Goal: Transaction & Acquisition: Purchase product/service

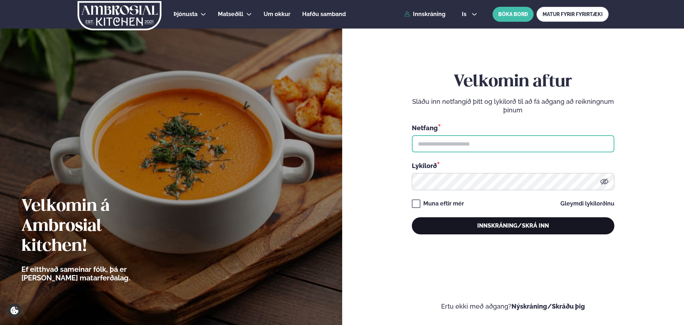
type input "**********"
click at [485, 227] on button "Innskráning/Skrá inn" at bounding box center [513, 225] width 202 height 17
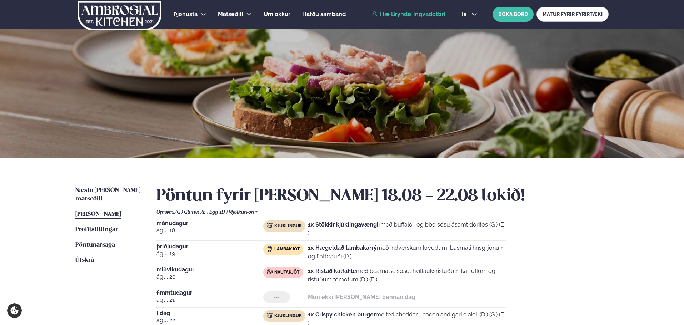
click at [104, 190] on span "Næstu [PERSON_NAME] matseðill" at bounding box center [107, 194] width 65 height 15
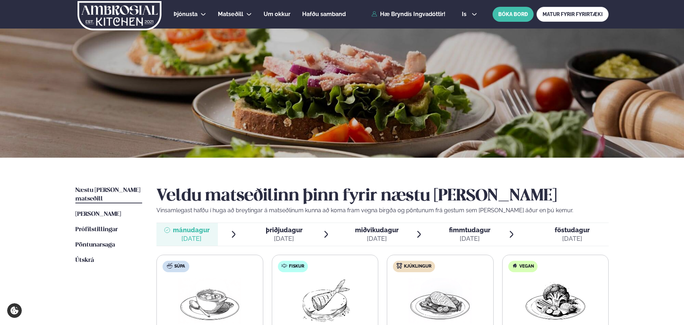
scroll to position [119, 0]
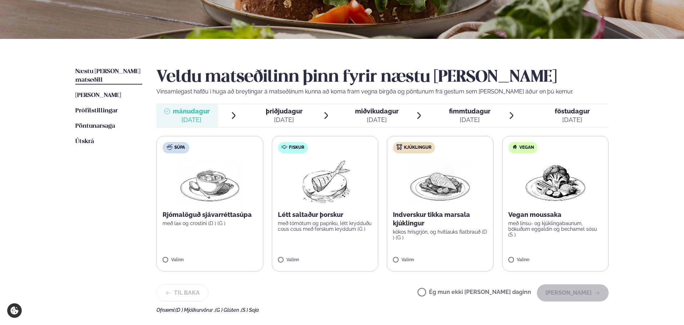
click at [470, 118] on div "[DATE]" at bounding box center [469, 120] width 41 height 9
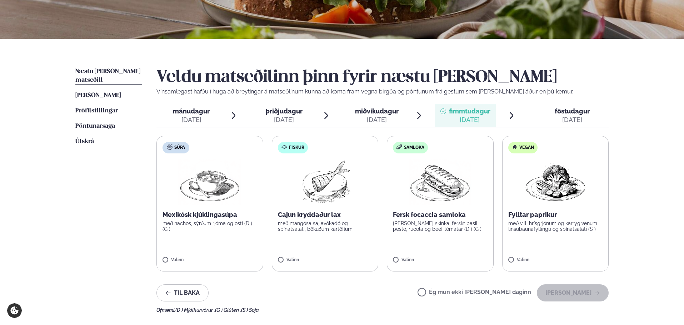
click at [192, 116] on div "[DATE]" at bounding box center [191, 120] width 37 height 9
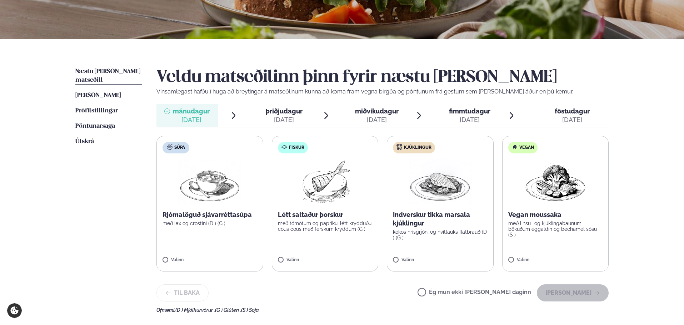
click at [445, 243] on label "Kjúklingur Indverskur tikka marsala kjúklingur kókos hrísgrjón, og hvítlauks fl…" at bounding box center [440, 204] width 107 height 136
click at [560, 297] on button "[PERSON_NAME]" at bounding box center [572, 292] width 72 height 17
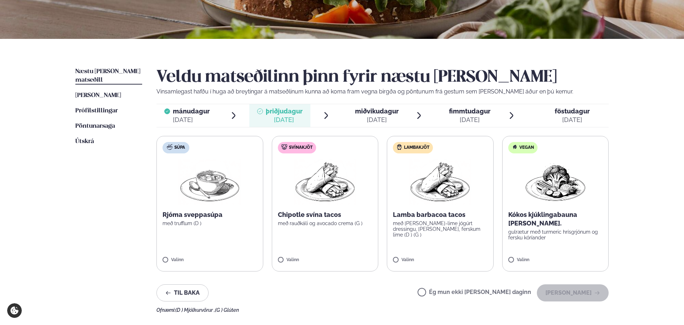
click at [345, 246] on label "Svínakjöt Chipotle svína tacos með rauðkáli og avocado crema (G ) Valinn" at bounding box center [325, 204] width 107 height 136
click at [365, 234] on label "Svínakjöt Chipotle svína tacos með rauðkáli og avocado crema (G ) Valinn" at bounding box center [325, 204] width 107 height 136
click at [565, 299] on button "[PERSON_NAME]" at bounding box center [572, 292] width 72 height 17
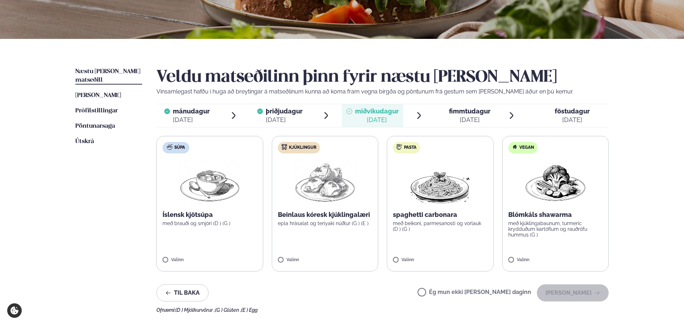
click at [463, 242] on label "Pasta spaghetti carbonara með beikoni, parmesanosti og vorlauk (D ) (G ) Valinn" at bounding box center [440, 204] width 107 height 136
click at [560, 295] on button "[PERSON_NAME]" at bounding box center [572, 292] width 72 height 17
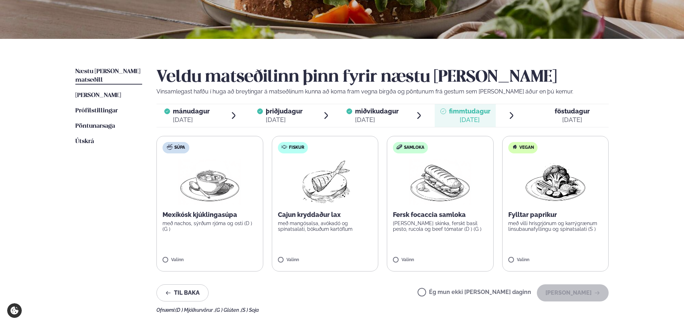
click at [334, 234] on label "Fiskur Cajun kryddaður lax með mangósalsa, avókadó og spínatsalati, bökuðum kar…" at bounding box center [325, 204] width 107 height 136
click at [553, 295] on button "[PERSON_NAME]" at bounding box center [572, 292] width 72 height 17
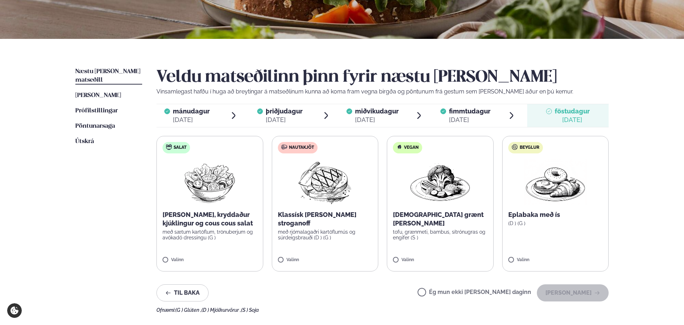
click at [349, 238] on label "Nautakjöt Klassísk [PERSON_NAME] stroganoff með rjómalagaðri kartöflumús og súr…" at bounding box center [325, 204] width 107 height 136
click at [573, 297] on button "[PERSON_NAME]" at bounding box center [572, 292] width 72 height 17
